Goal: Navigation & Orientation: Find specific page/section

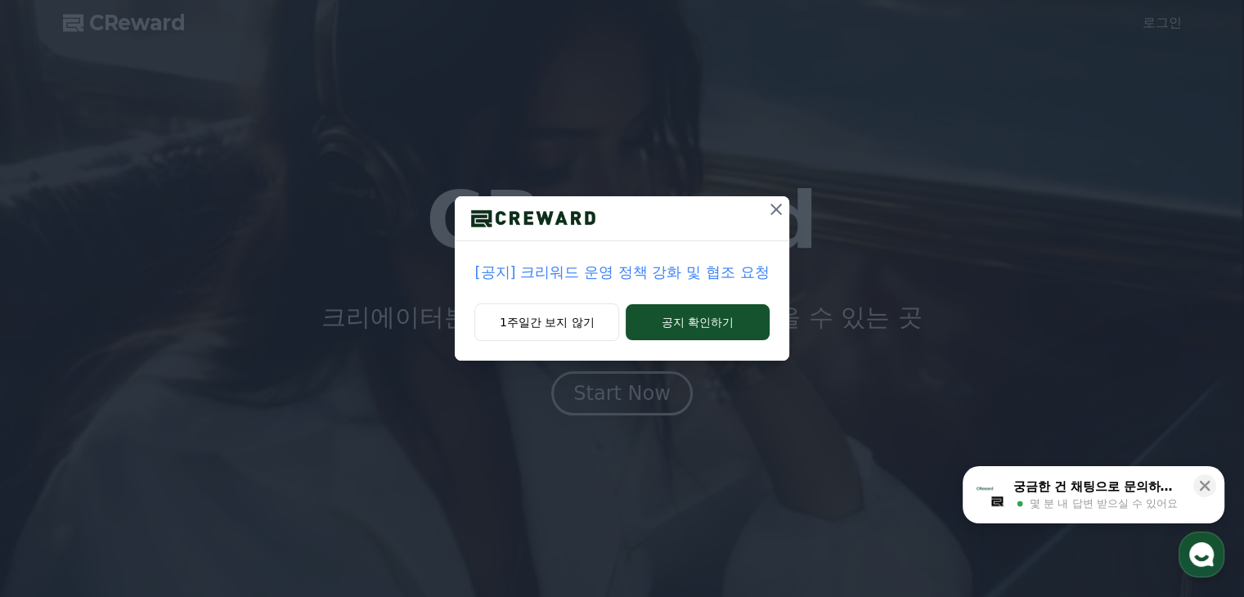
click at [774, 218] on icon at bounding box center [776, 210] width 20 height 20
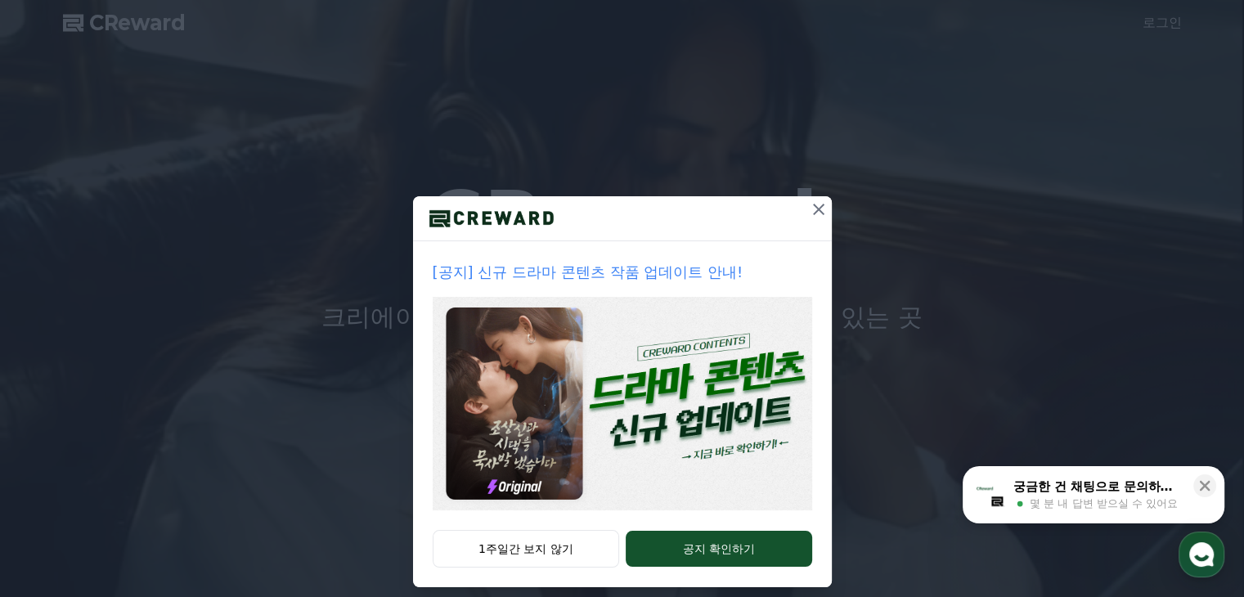
click at [813, 209] on icon at bounding box center [818, 209] width 11 height 11
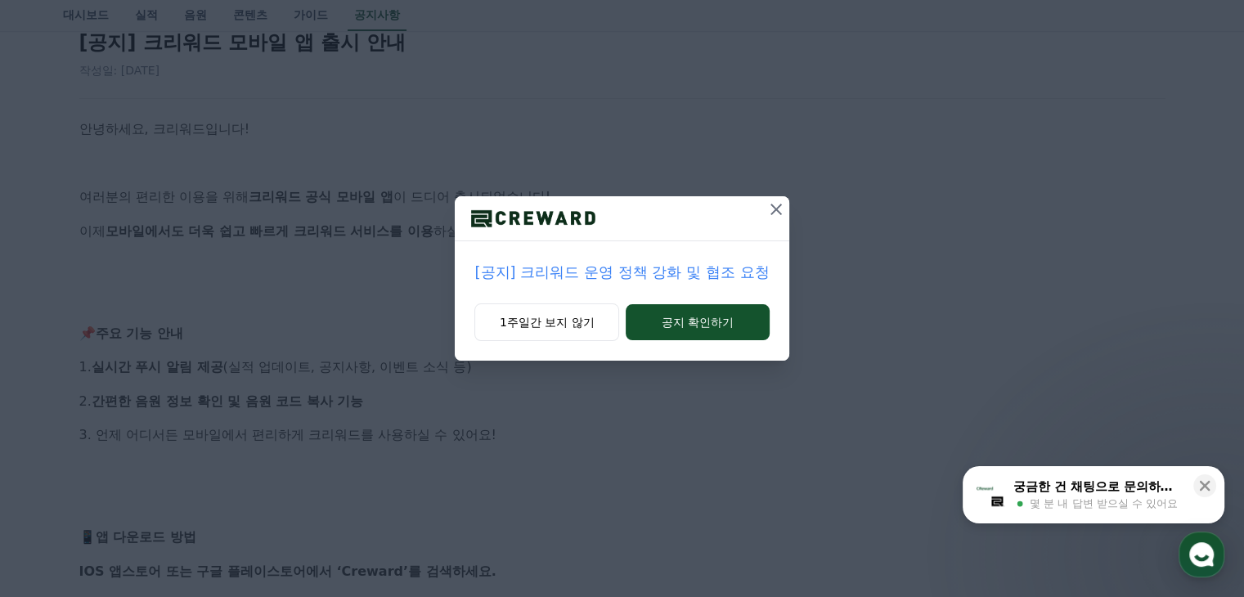
click at [770, 221] on button at bounding box center [776, 209] width 26 height 26
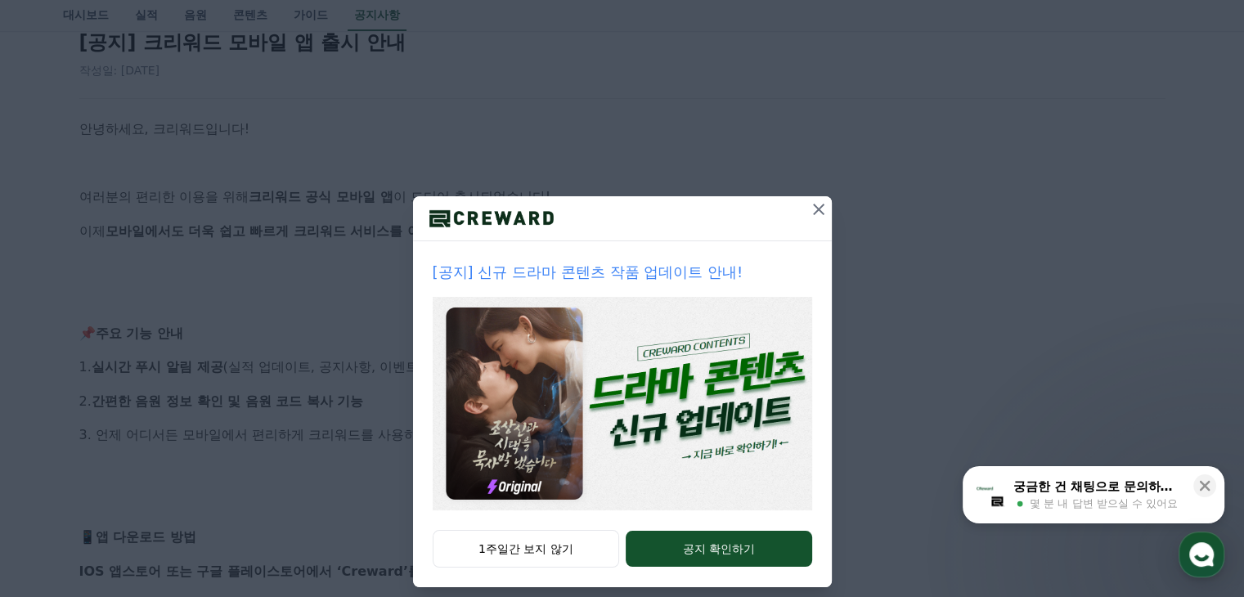
click at [809, 217] on icon at bounding box center [819, 210] width 20 height 20
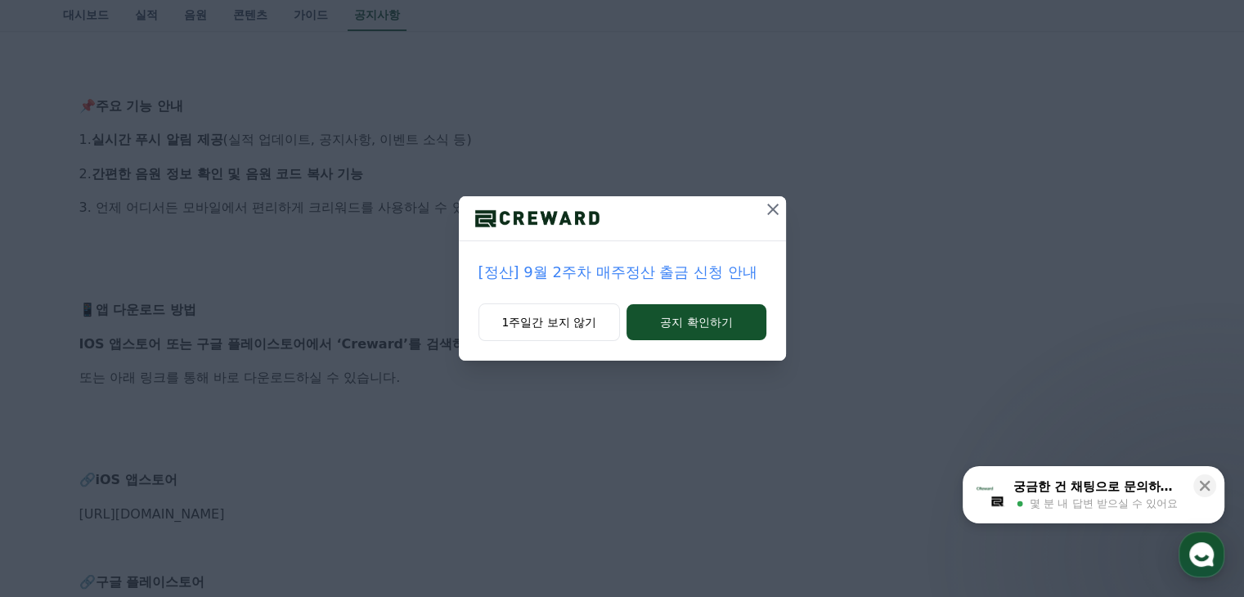
scroll to position [409, 0]
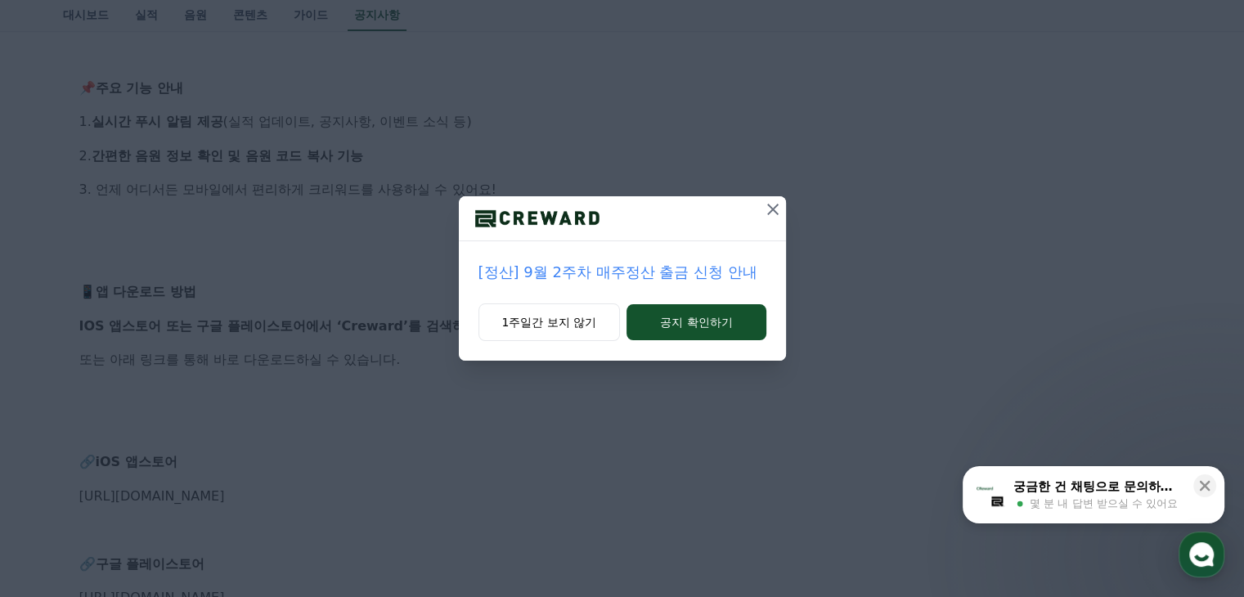
click at [776, 214] on icon at bounding box center [772, 209] width 11 height 11
